Goal: Information Seeking & Learning: Learn about a topic

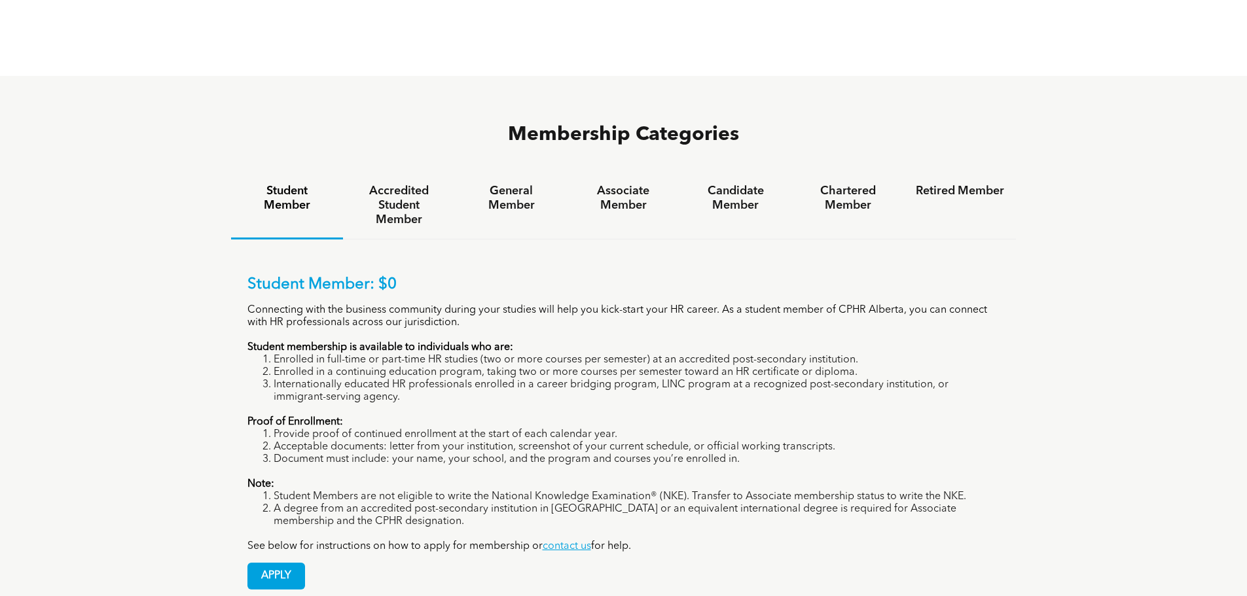
scroll to position [851, 0]
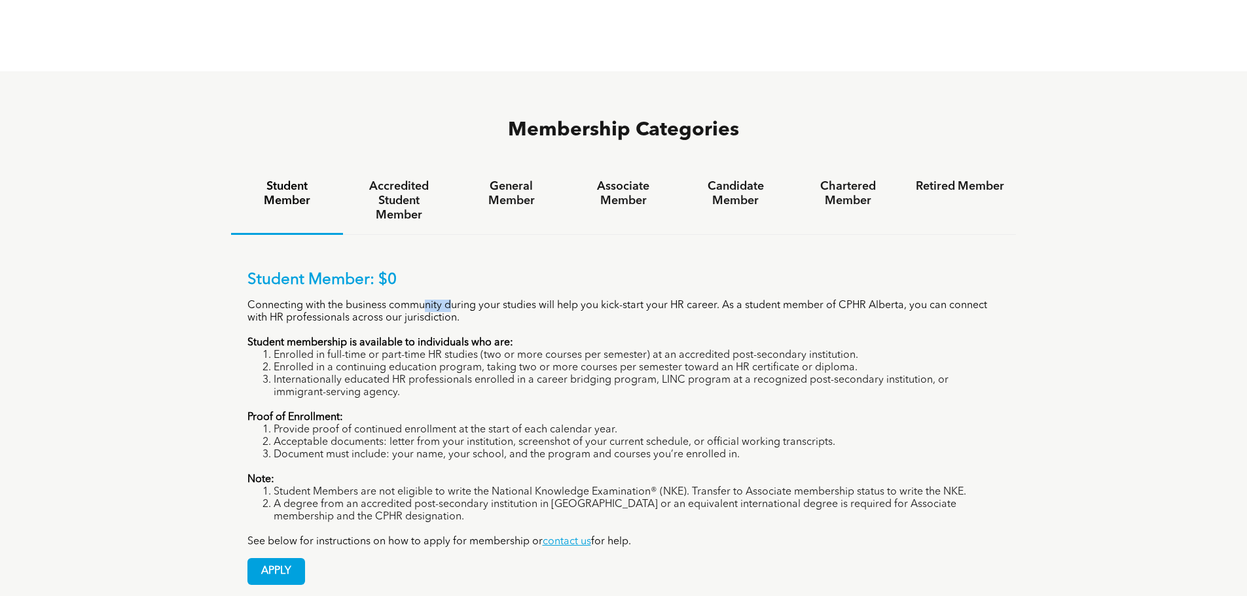
drag, startPoint x: 427, startPoint y: 258, endPoint x: 452, endPoint y: 260, distance: 25.6
click at [452, 300] on p "Connecting with the business community during your studies will help you kick-s…" at bounding box center [623, 312] width 753 height 25
drag, startPoint x: 464, startPoint y: 258, endPoint x: 697, endPoint y: 259, distance: 233.0
click at [697, 300] on p "Connecting with the business community during your studies will help you kick-s…" at bounding box center [623, 312] width 753 height 25
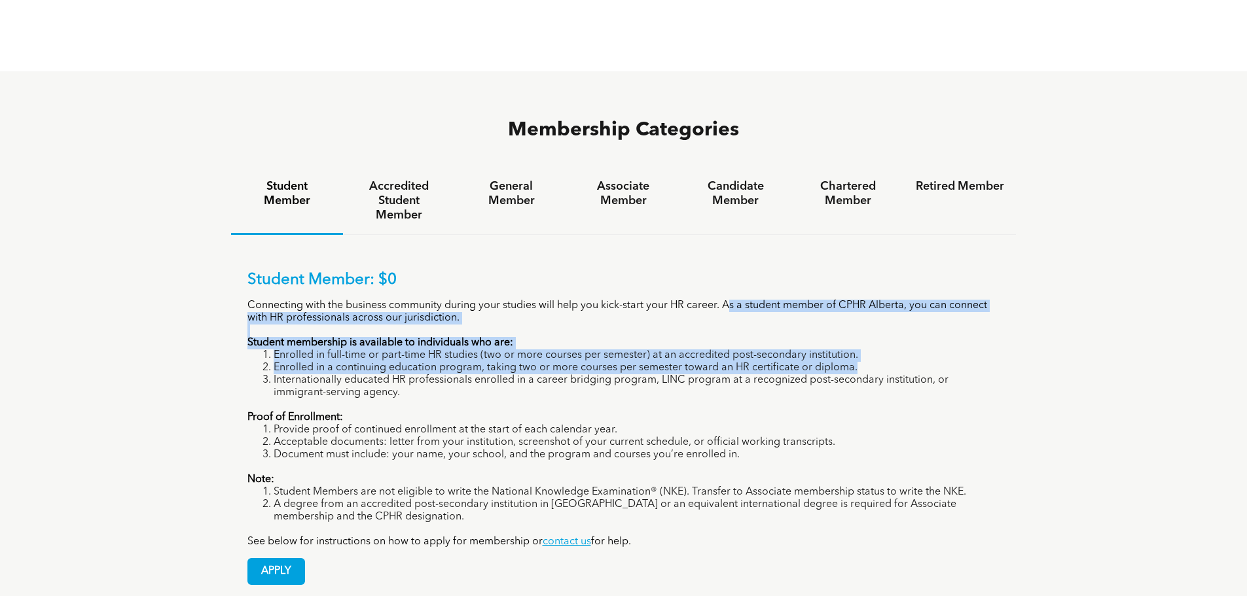
drag, startPoint x: 730, startPoint y: 259, endPoint x: 1009, endPoint y: 321, distance: 285.0
click at [1009, 321] on div "Student Member: $0 Connecting with the business community during your studies w…" at bounding box center [623, 418] width 785 height 366
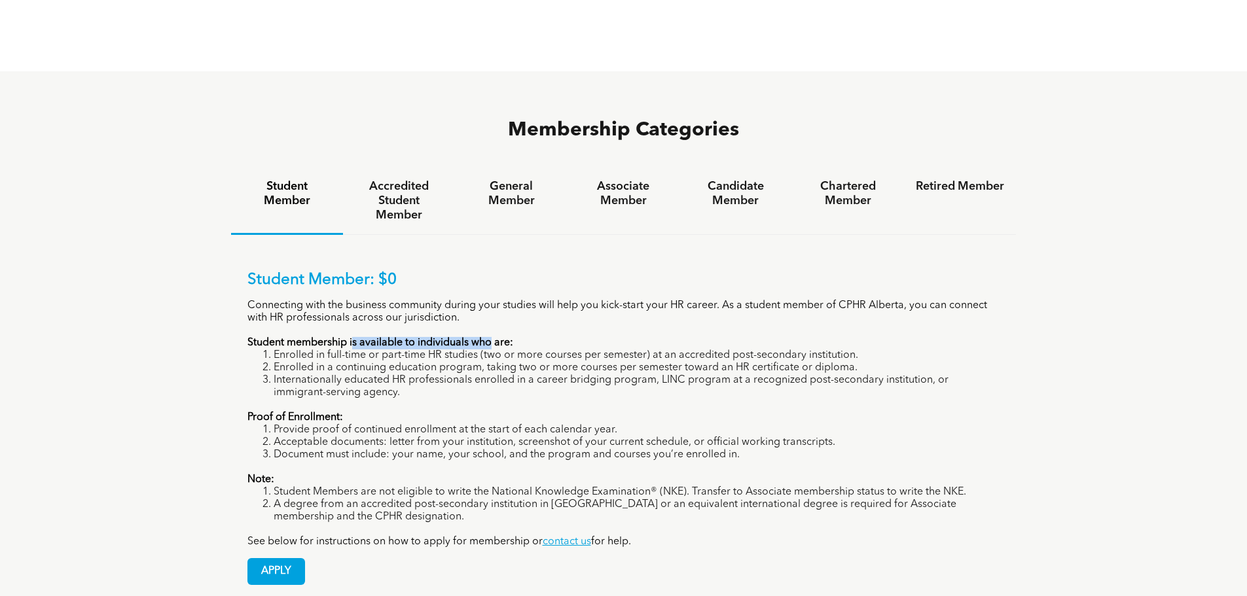
drag, startPoint x: 352, startPoint y: 295, endPoint x: 492, endPoint y: 295, distance: 140.1
click at [492, 338] on strong "Student membership is available to individuals who are:" at bounding box center [380, 343] width 266 height 10
drag, startPoint x: 438, startPoint y: 306, endPoint x: 518, endPoint y: 306, distance: 79.8
click at [518, 349] on li "Enrolled in full-time or part-time HR studies (two or more courses per semester…" at bounding box center [637, 355] width 726 height 12
